Goal: Transaction & Acquisition: Purchase product/service

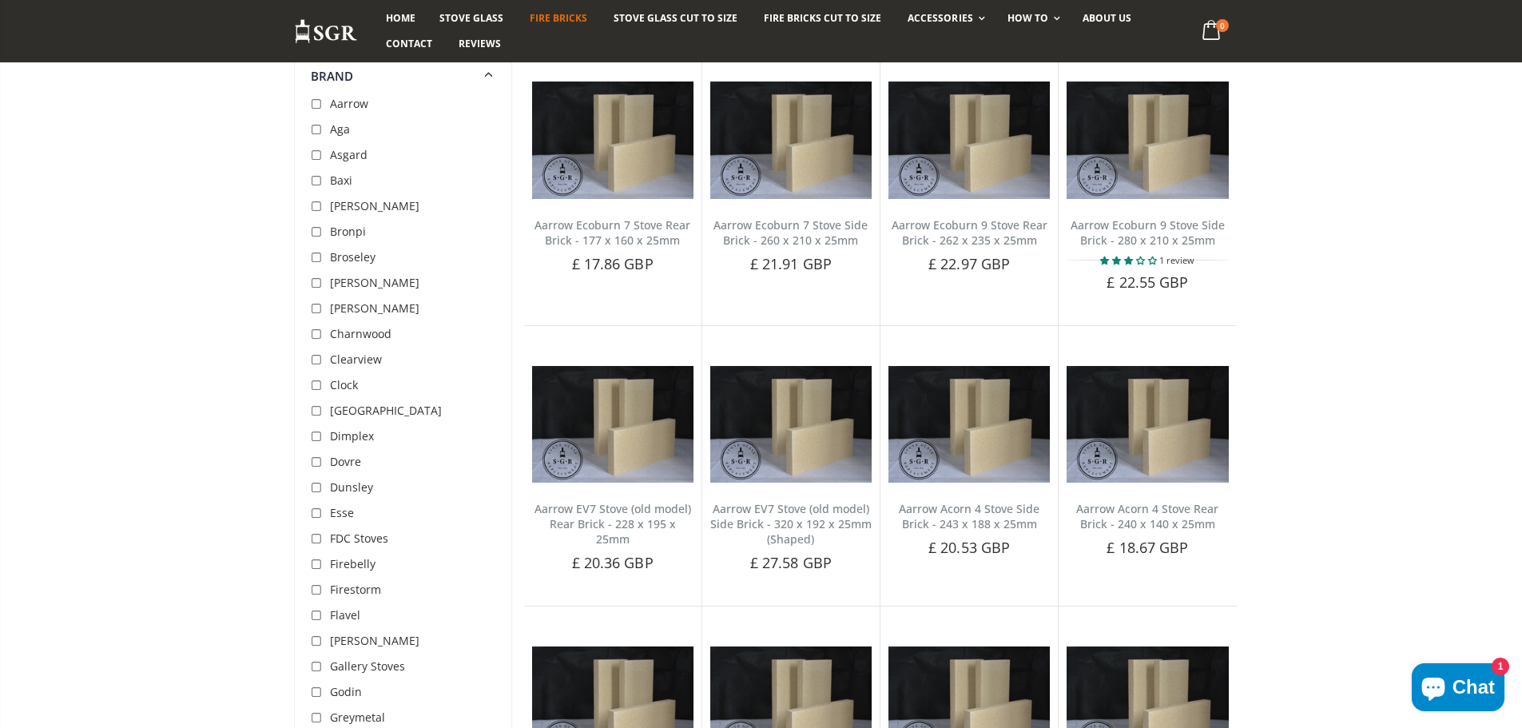
scroll to position [80, 0]
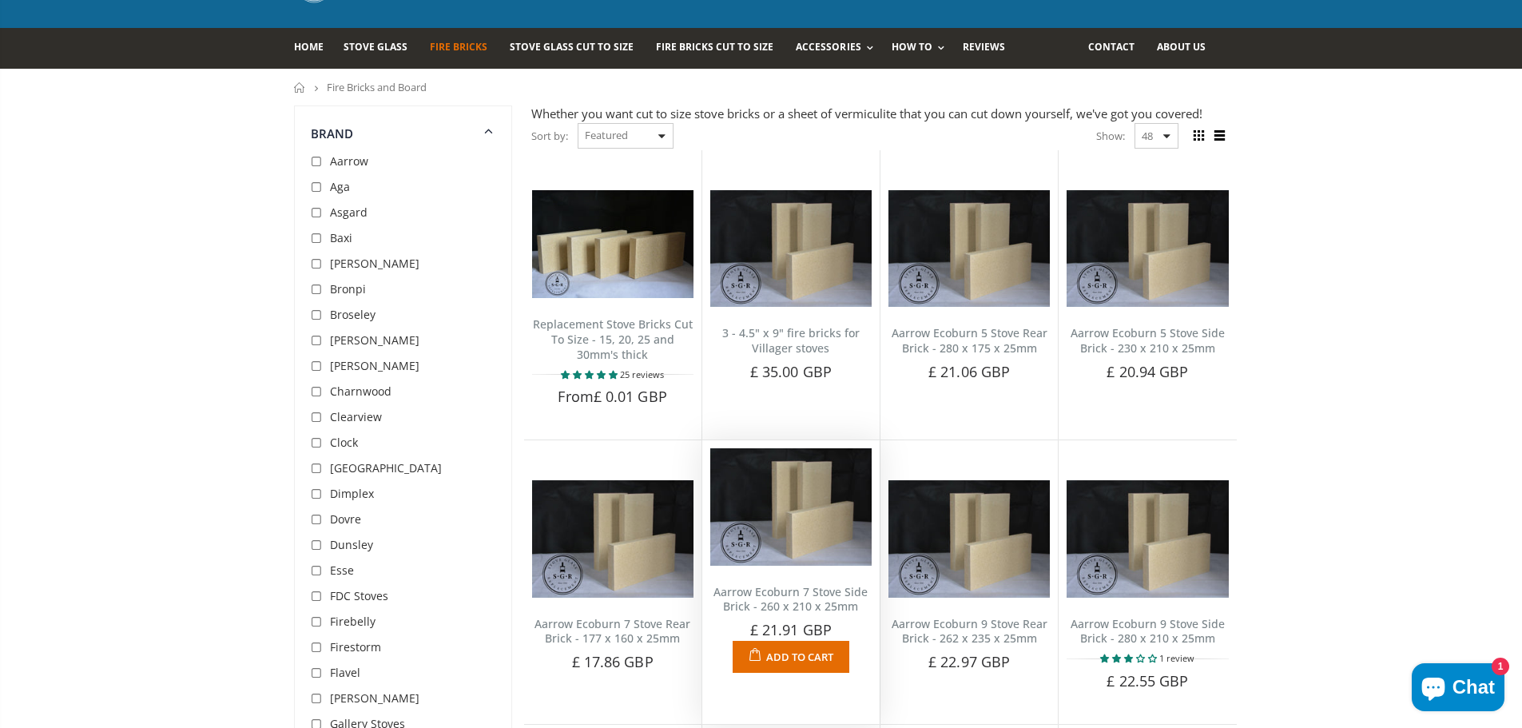
click at [799, 535] on img at bounding box center [790, 506] width 161 height 117
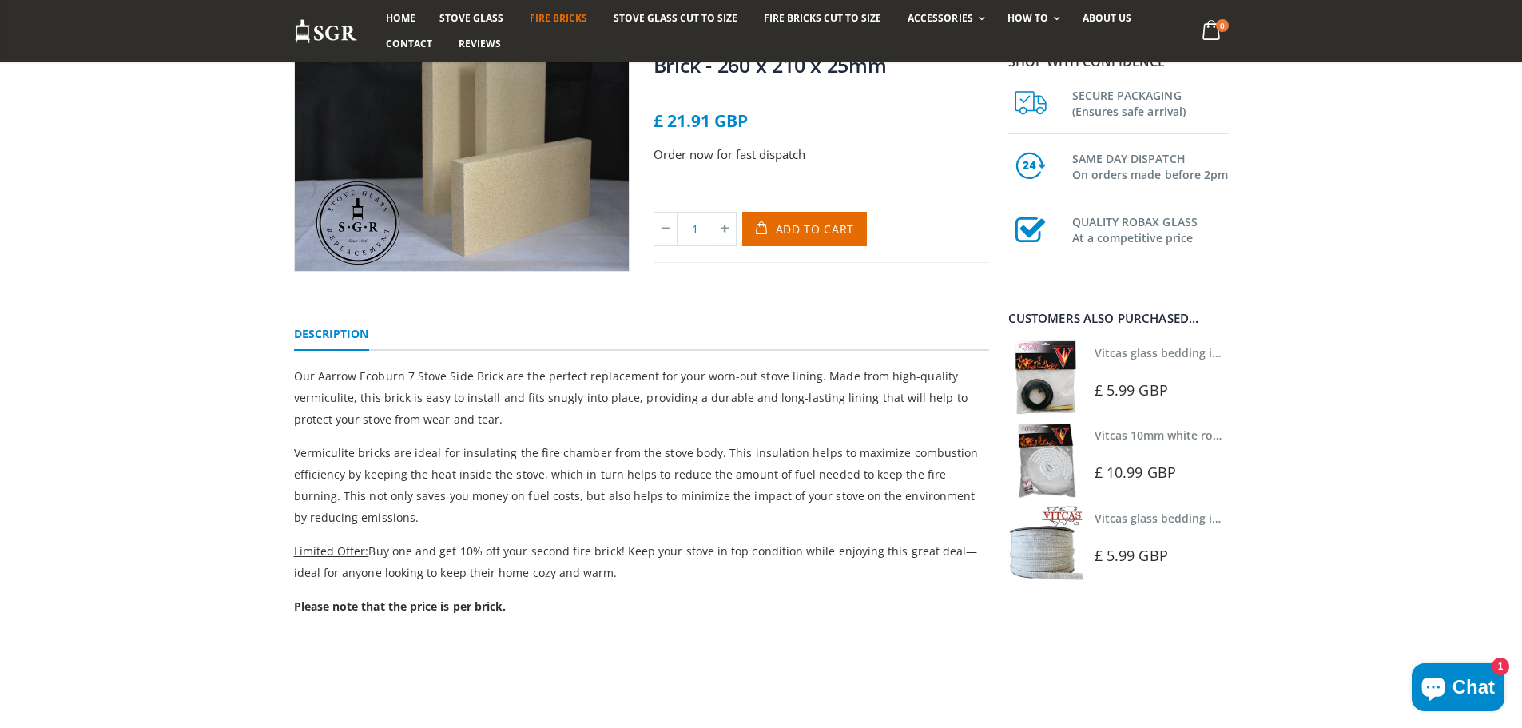
scroll to position [160, 0]
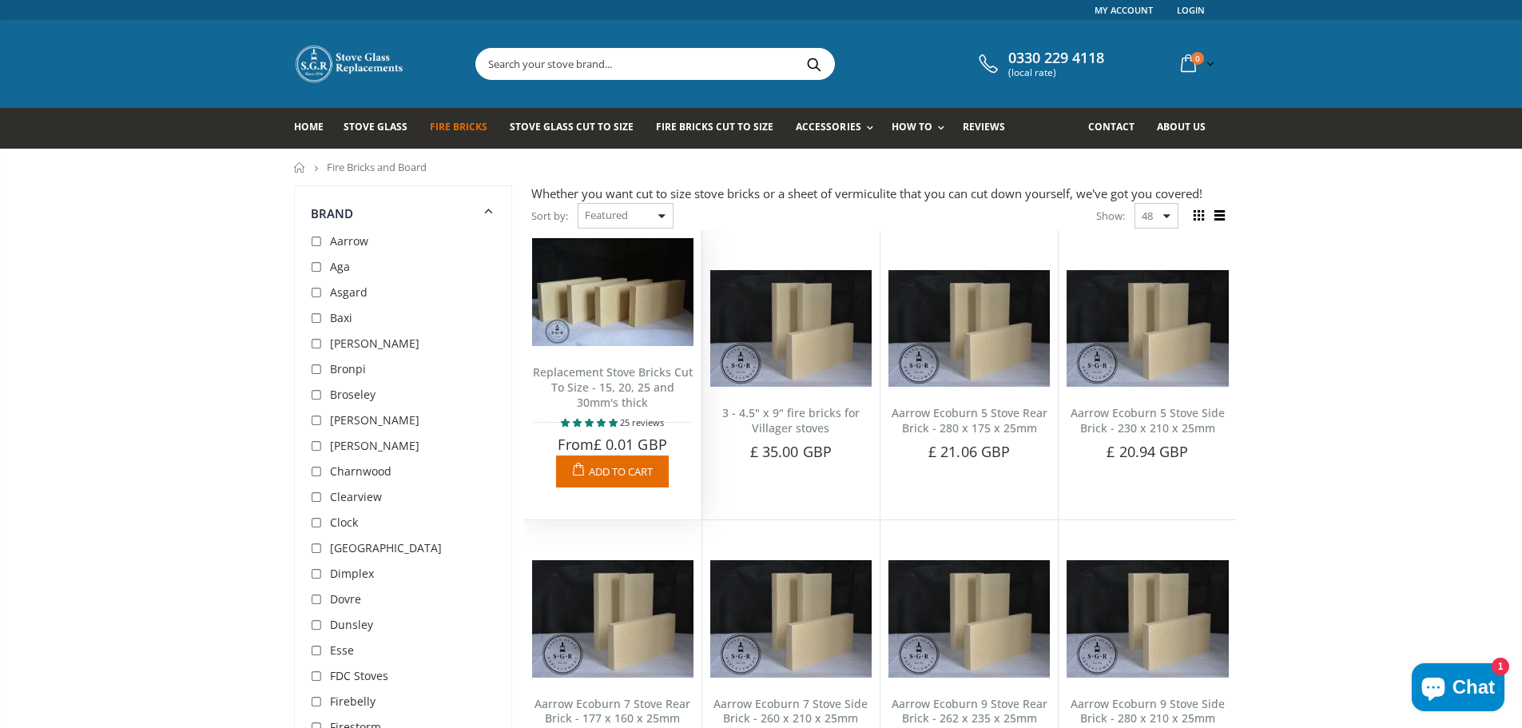
click at [658, 321] on img at bounding box center [612, 292] width 161 height 108
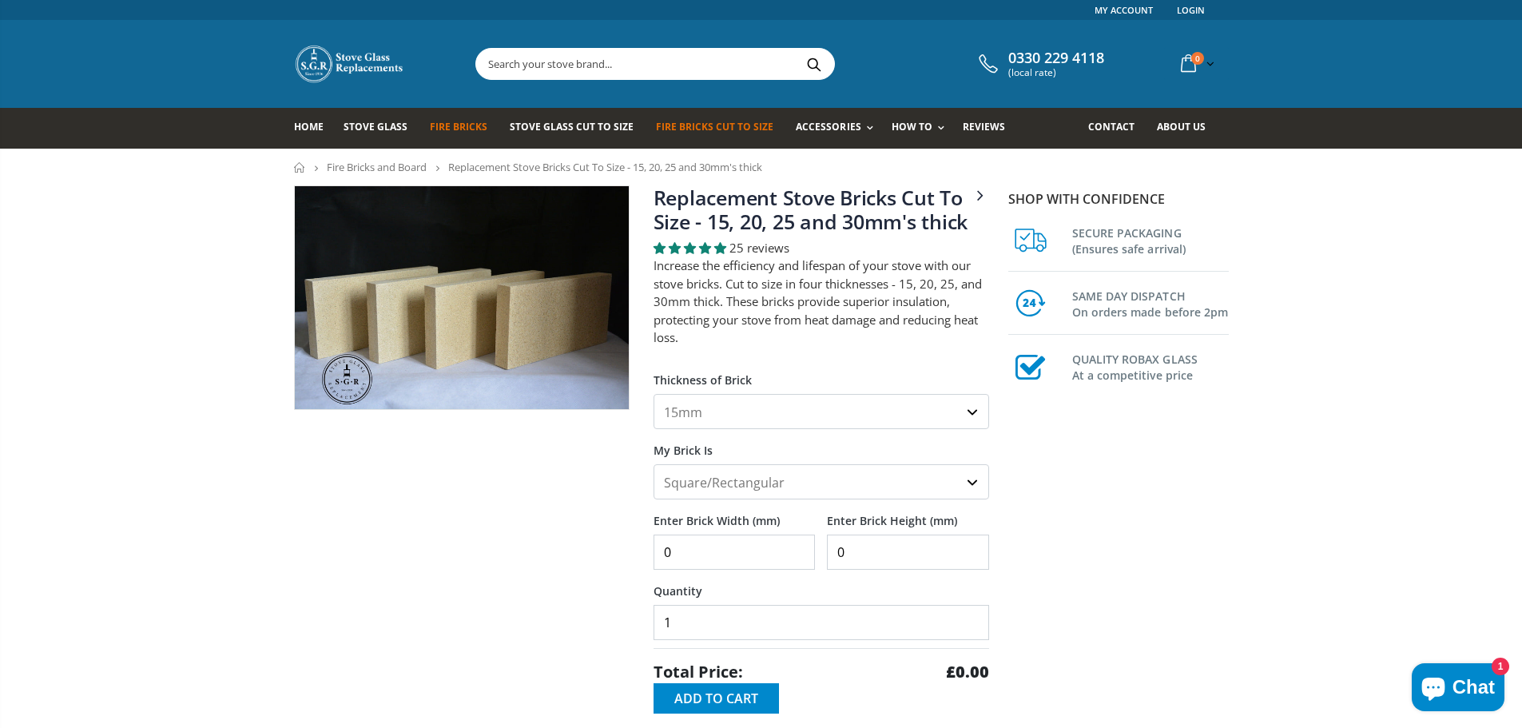
click at [799, 409] on select "15mm 20mm 25mm 30mm" at bounding box center [822, 411] width 336 height 35
select select "30mm"
click at [654, 394] on select "15mm 20mm 25mm 30mm" at bounding box center [822, 411] width 336 height 35
click at [742, 482] on select "Square/Rectangular Shaped (+£8)" at bounding box center [822, 481] width 336 height 35
click at [654, 464] on select "Square/Rectangular Shaped (+£8)" at bounding box center [822, 481] width 336 height 35
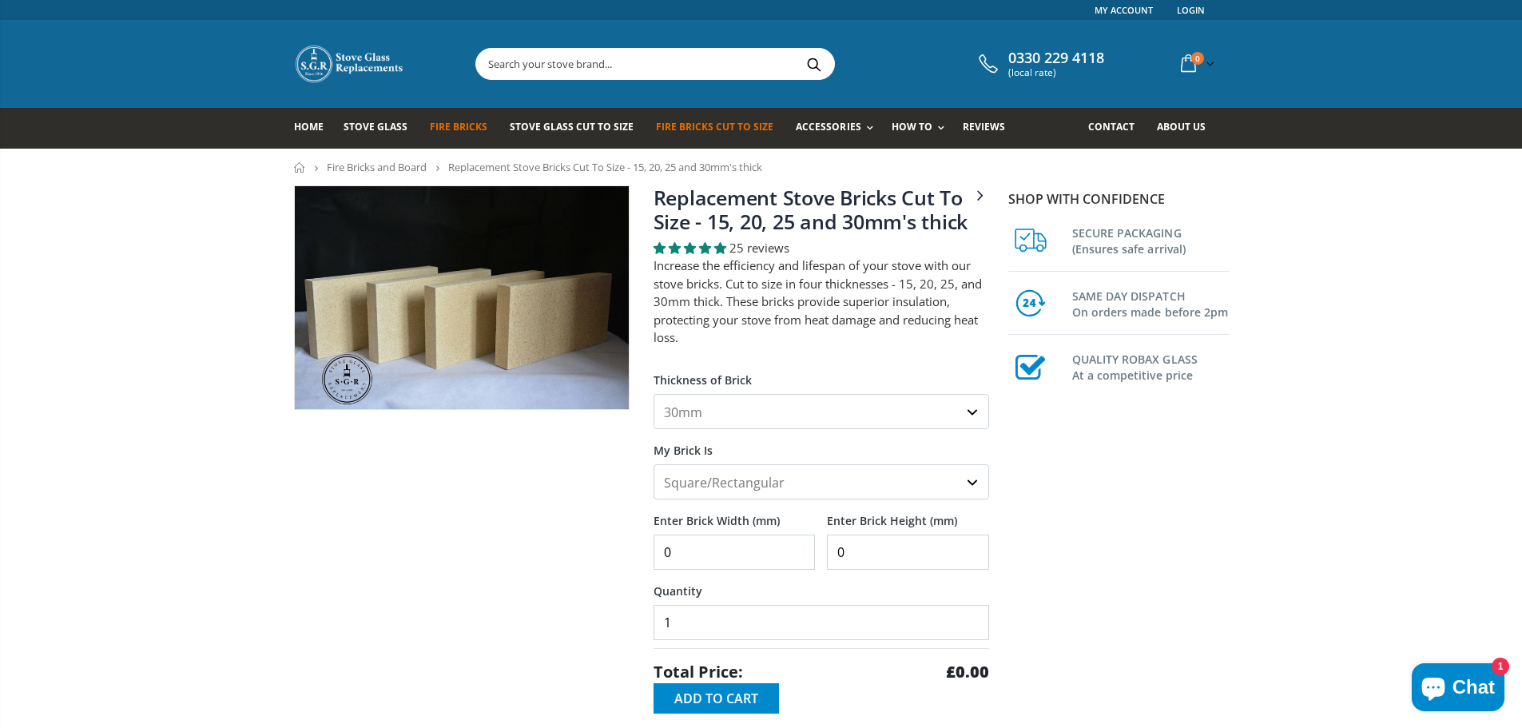
click at [729, 535] on input "0" at bounding box center [735, 552] width 162 height 35
drag, startPoint x: 723, startPoint y: 559, endPoint x: 657, endPoint y: 552, distance: 66.6
click at [658, 552] on input "0" at bounding box center [735, 552] width 162 height 35
type input "600"
type input "170"
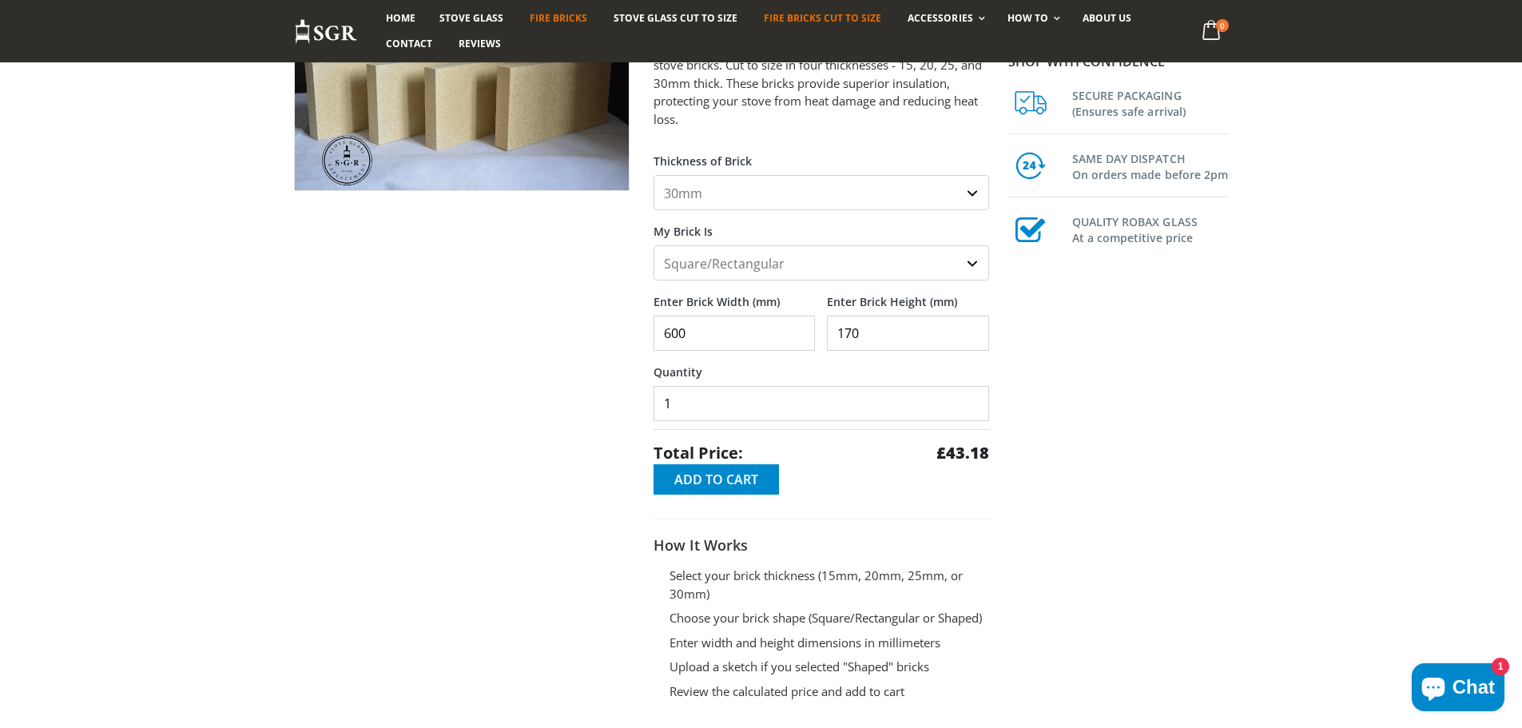
scroll to position [240, 0]
